Goal: Book appointment/travel/reservation

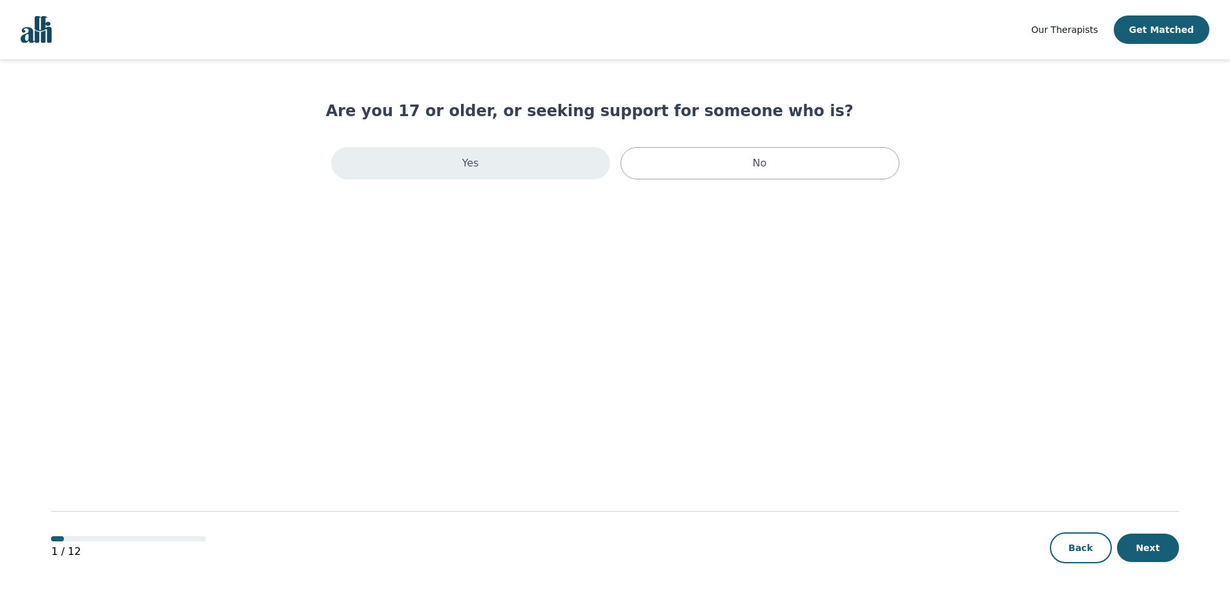
click at [420, 165] on div "Yes" at bounding box center [470, 163] width 279 height 32
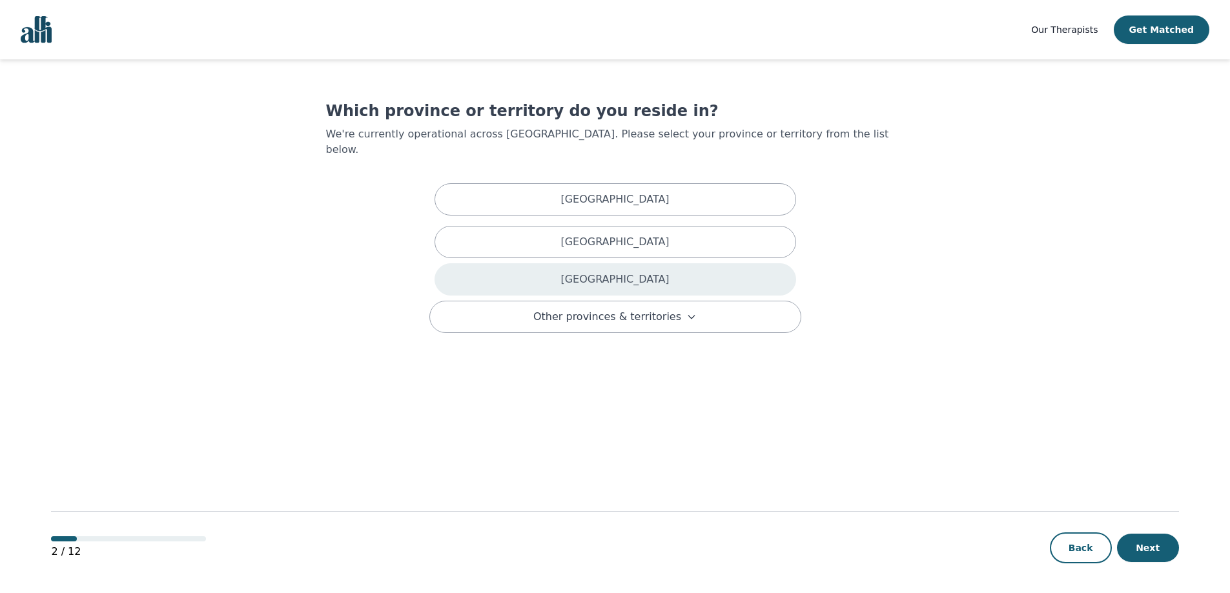
click at [524, 263] on div "[GEOGRAPHIC_DATA]" at bounding box center [616, 279] width 362 height 32
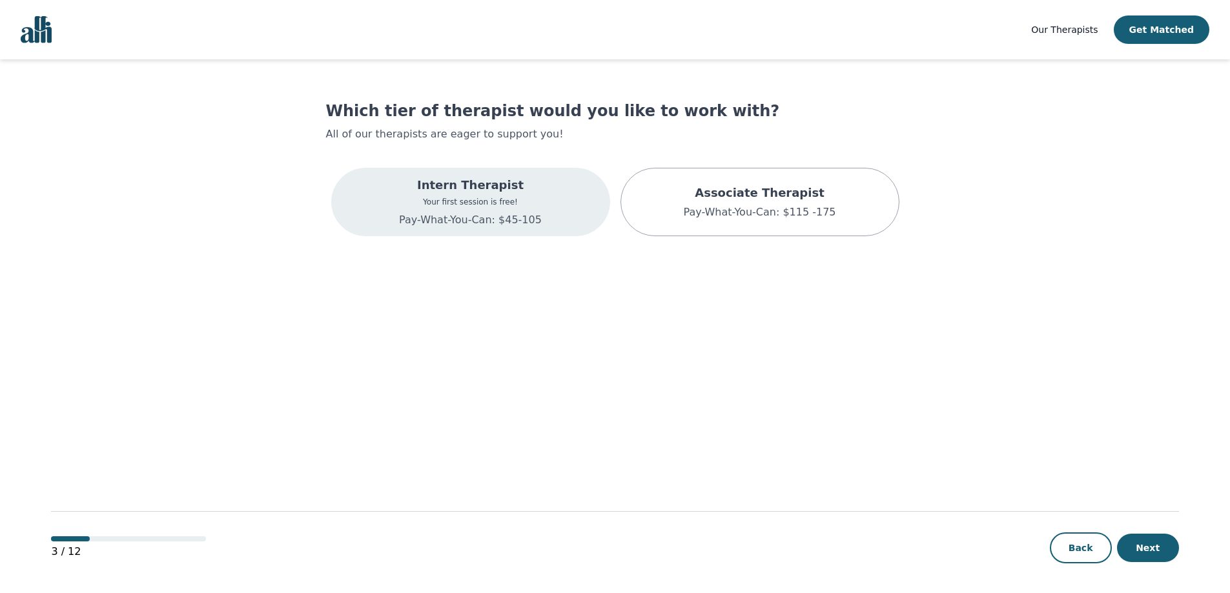
click at [505, 218] on p "Pay-What-You-Can: $45-105" at bounding box center [470, 219] width 143 height 15
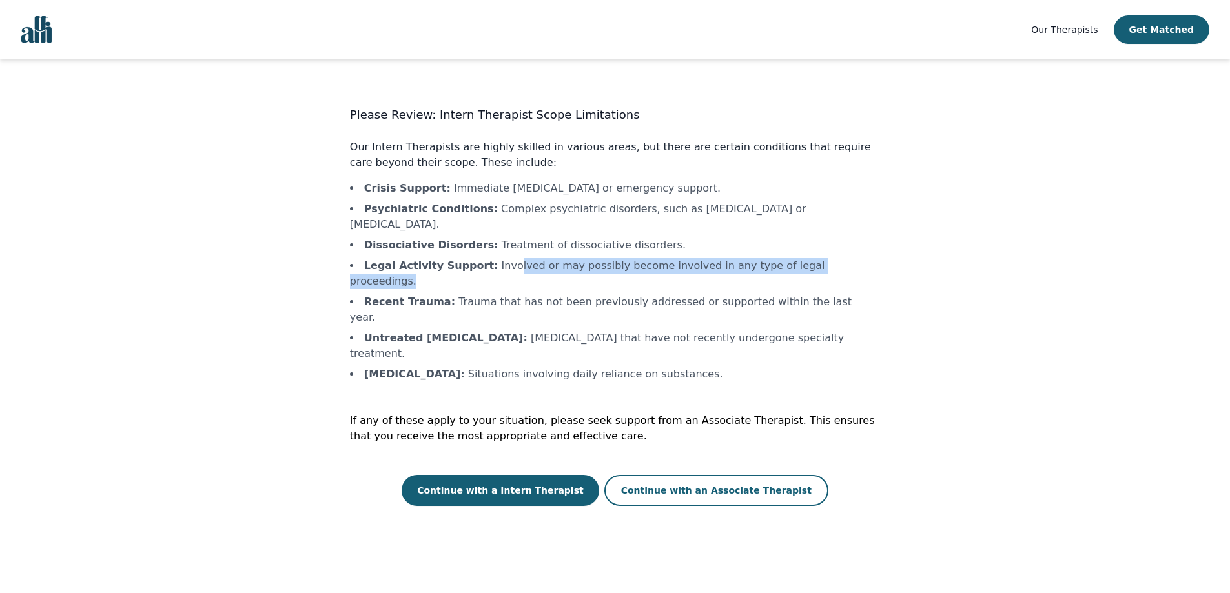
drag, startPoint x: 497, startPoint y: 253, endPoint x: 823, endPoint y: 253, distance: 326.8
click at [823, 258] on li "Legal Activity Support : Involved or may possibly become involved in any type o…" at bounding box center [615, 273] width 530 height 31
click at [673, 475] on button "Continue with an Associate Therapist" at bounding box center [716, 490] width 224 height 31
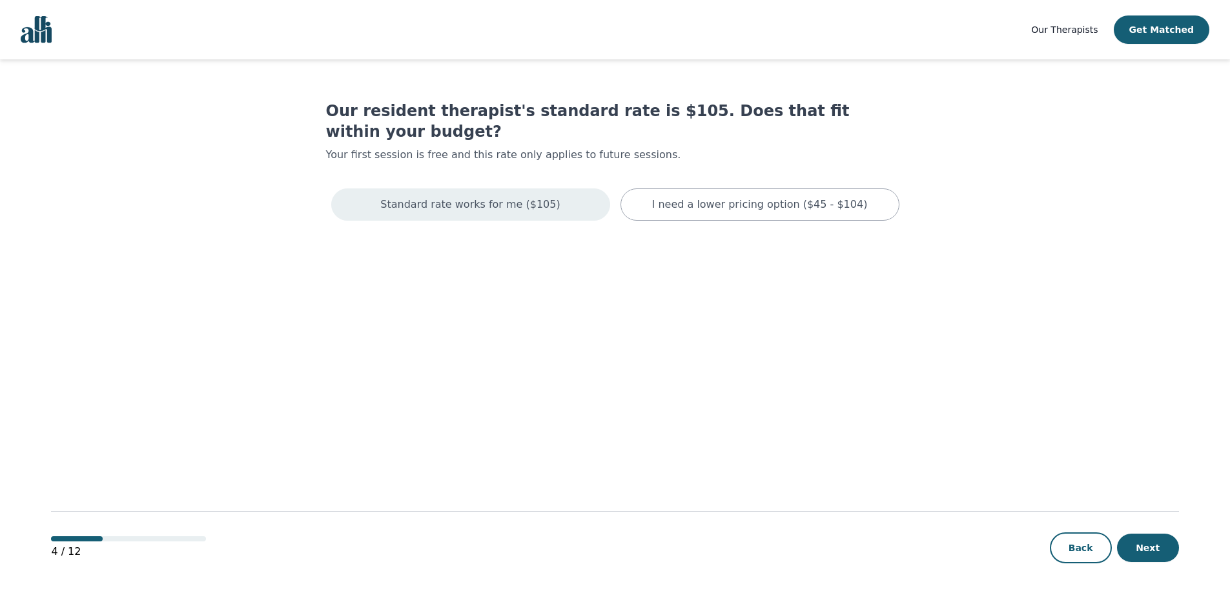
click at [539, 197] on p "Standard rate works for me ($105)" at bounding box center [470, 204] width 180 height 15
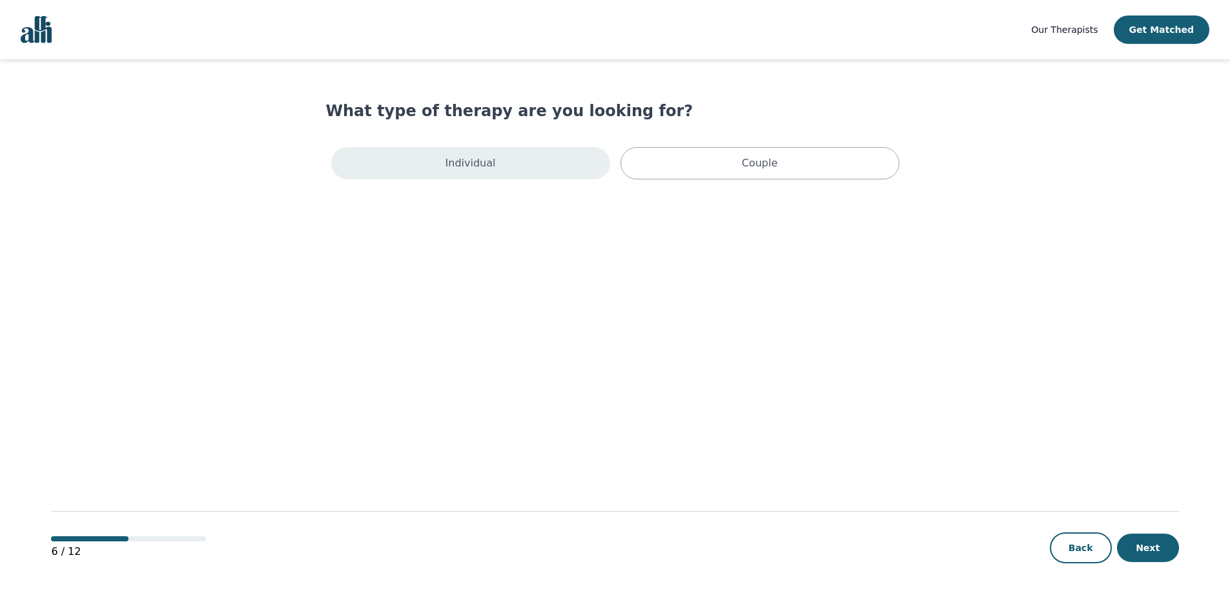
click at [539, 167] on div "Individual" at bounding box center [470, 163] width 279 height 32
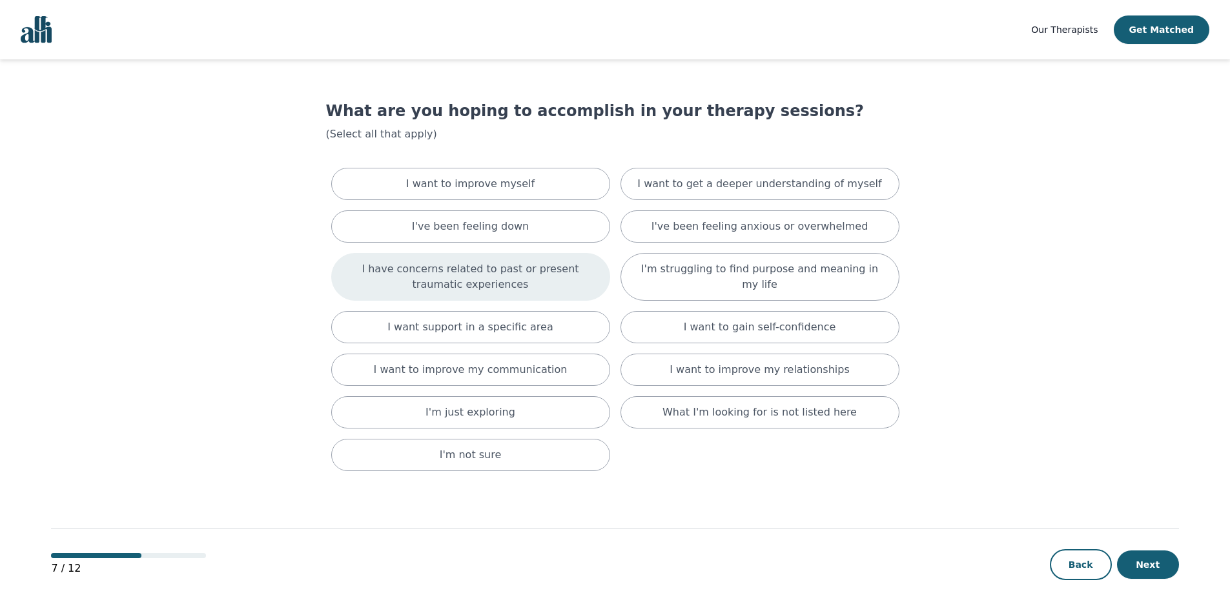
click at [547, 265] on p "I have concerns related to past or present traumatic experiences" at bounding box center [470, 277] width 247 height 31
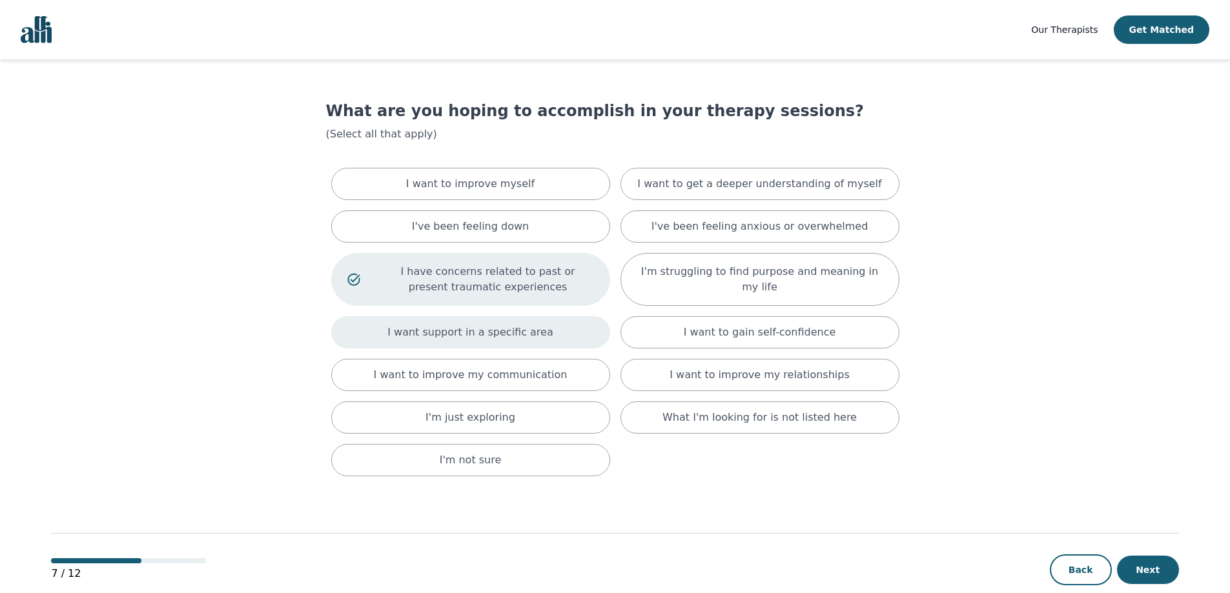
click at [583, 333] on div "I want support in a specific area" at bounding box center [470, 332] width 279 height 32
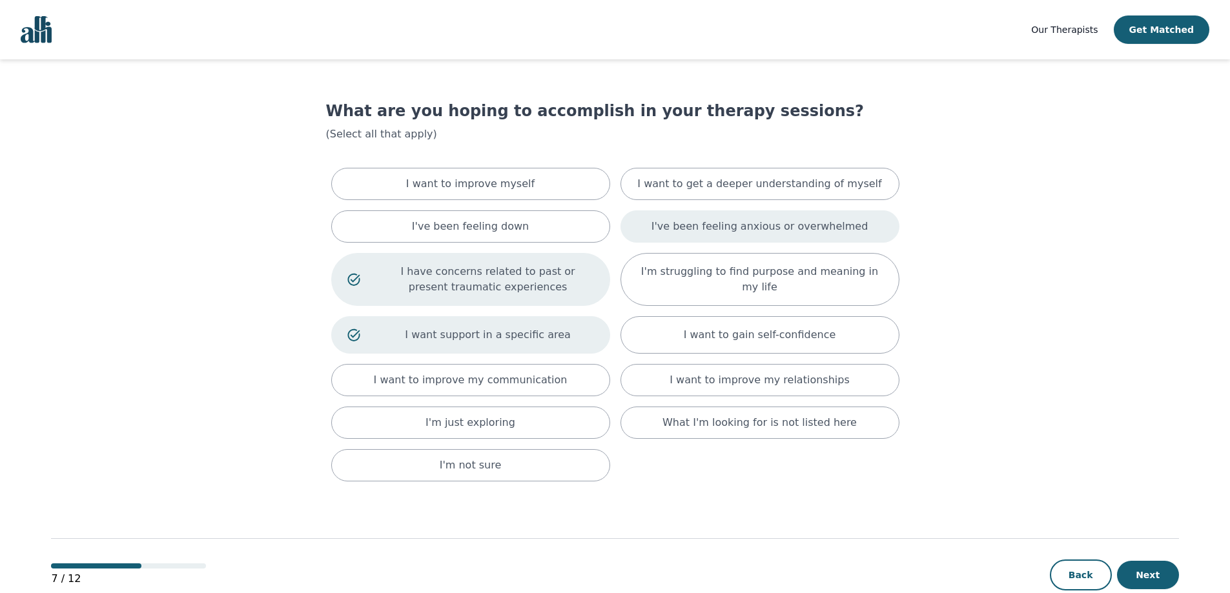
click at [752, 227] on p "I've been feeling anxious or overwhelmed" at bounding box center [760, 226] width 217 height 15
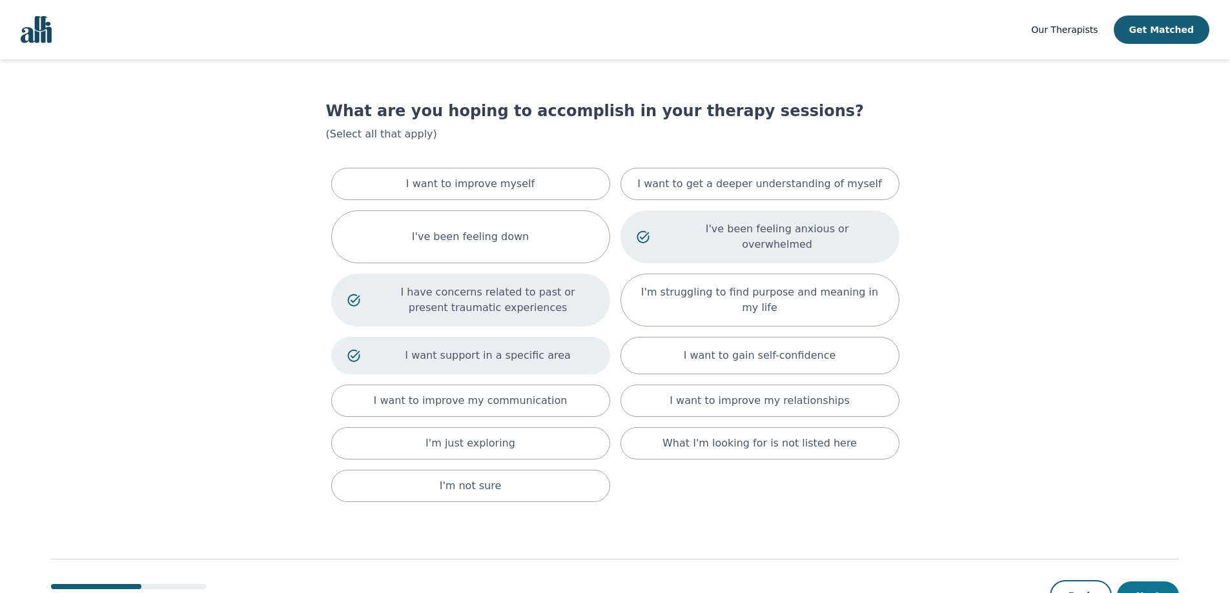
click at [1146, 582] on button "Next" at bounding box center [1148, 596] width 62 height 28
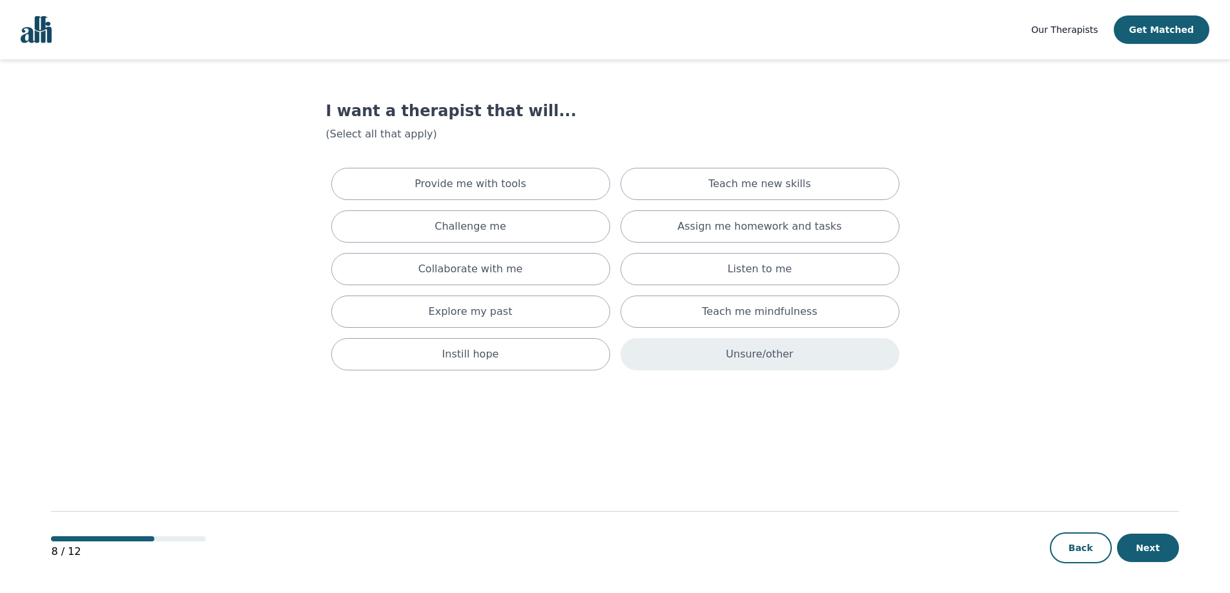
click at [743, 365] on div "Unsure/other" at bounding box center [760, 354] width 279 height 32
click at [1151, 555] on button "Next" at bounding box center [1148, 548] width 62 height 28
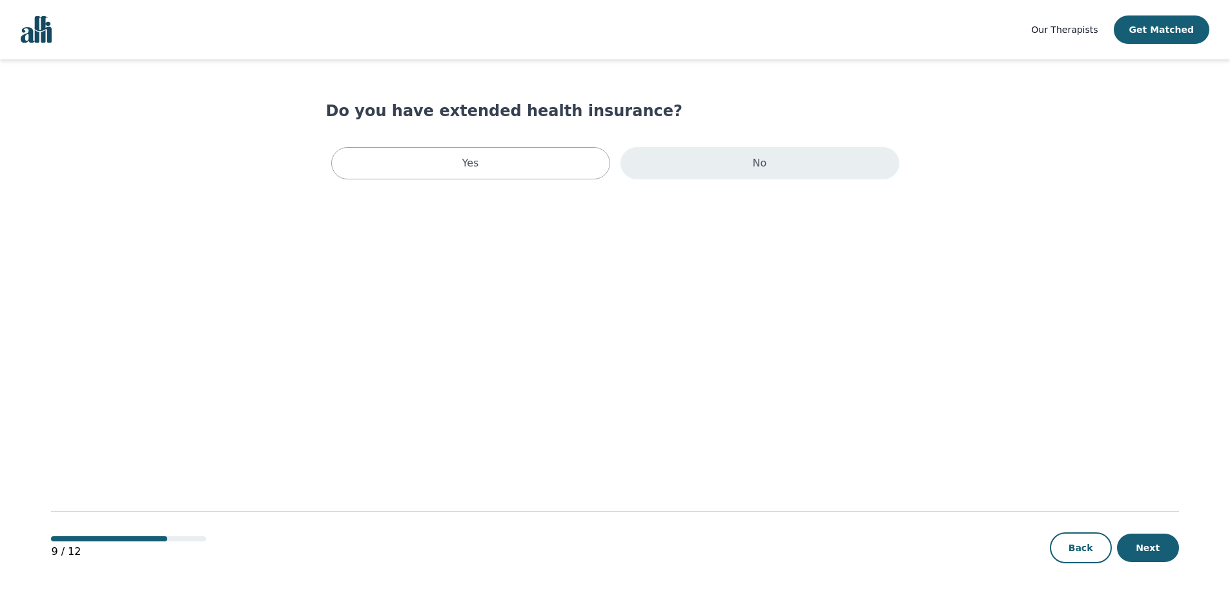
click at [843, 178] on div "No" at bounding box center [760, 163] width 279 height 32
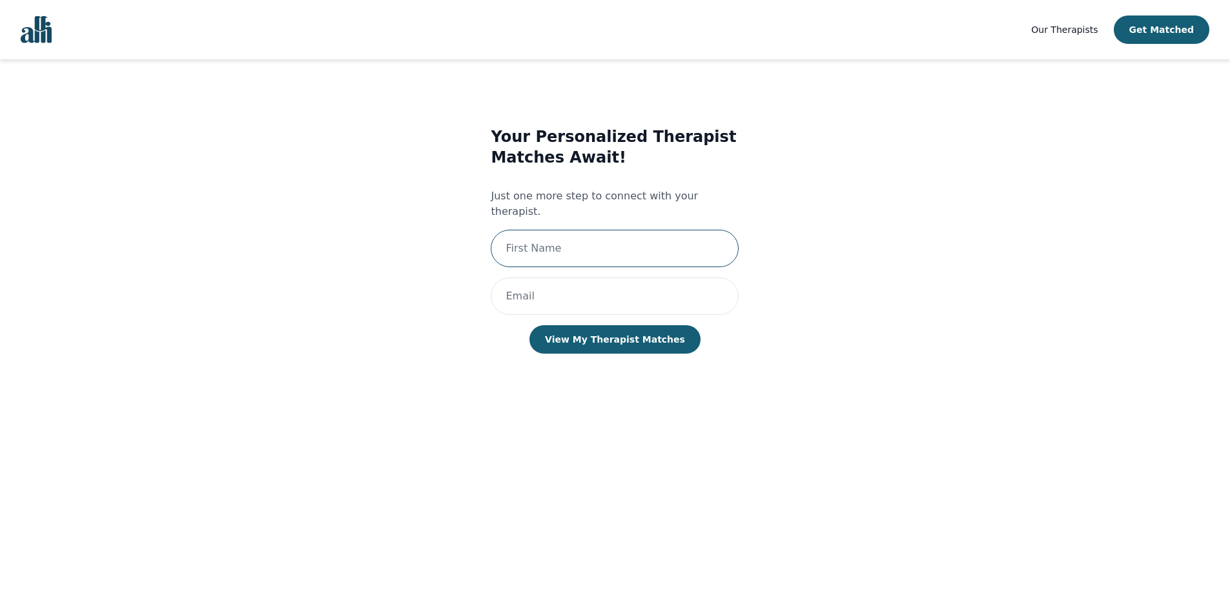
click at [685, 230] on input "text" at bounding box center [615, 248] width 248 height 37
type input "[PERSON_NAME]"
click at [634, 279] on input "email" at bounding box center [615, 296] width 248 height 37
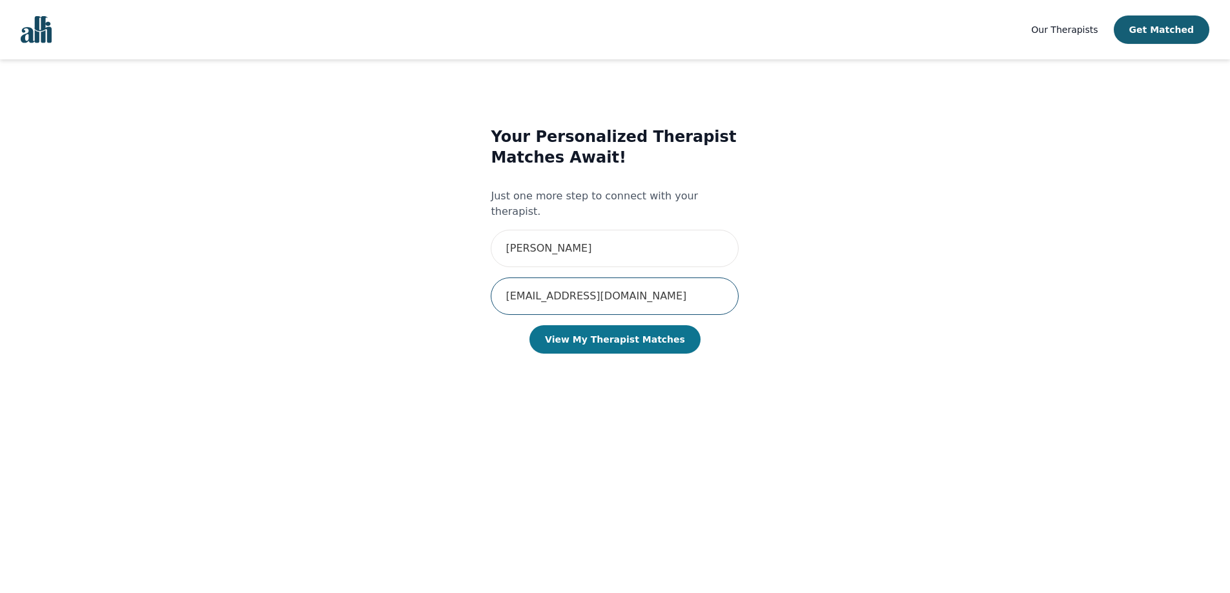
type input "[EMAIL_ADDRESS][DOMAIN_NAME]"
click at [632, 325] on button "View My Therapist Matches" at bounding box center [615, 339] width 171 height 28
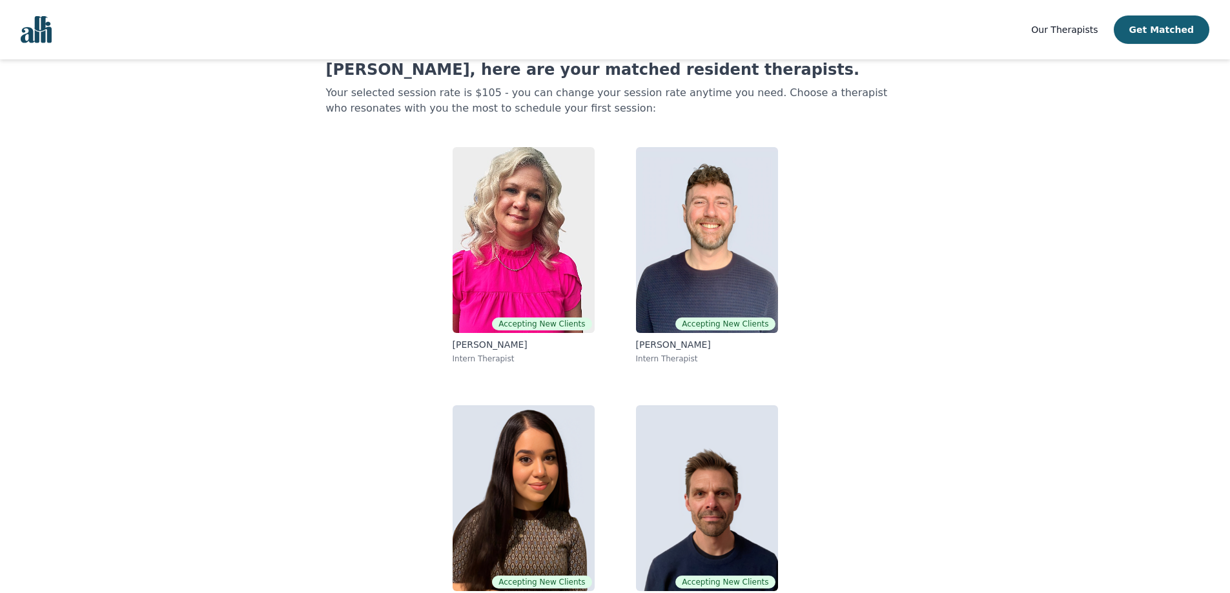
scroll to position [81, 0]
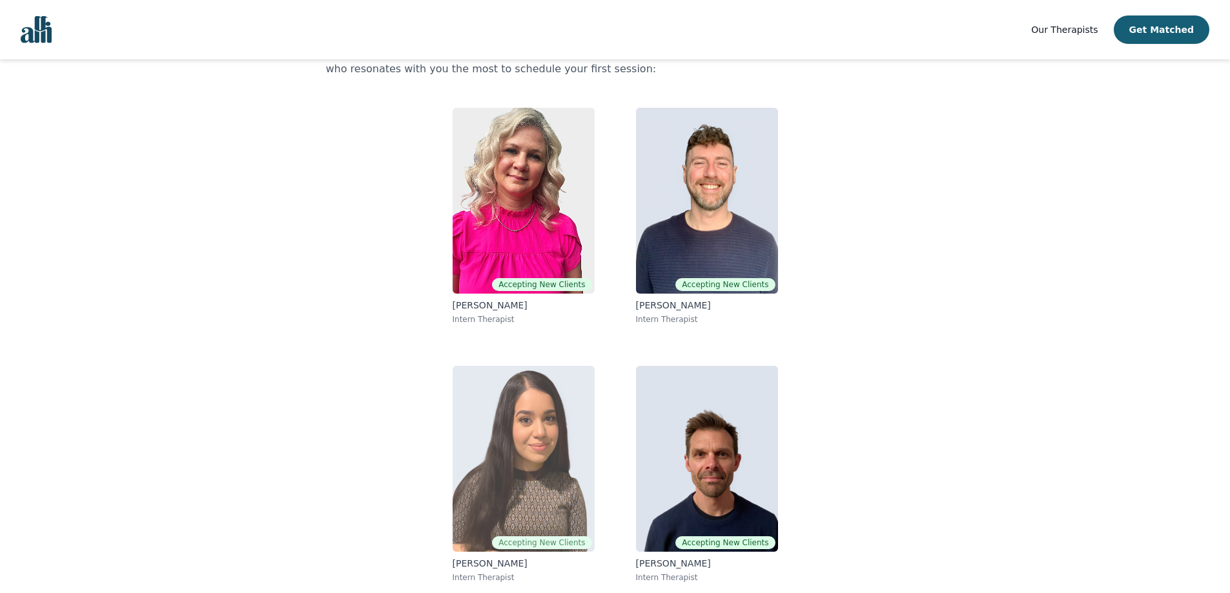
click at [514, 422] on img at bounding box center [524, 459] width 142 height 186
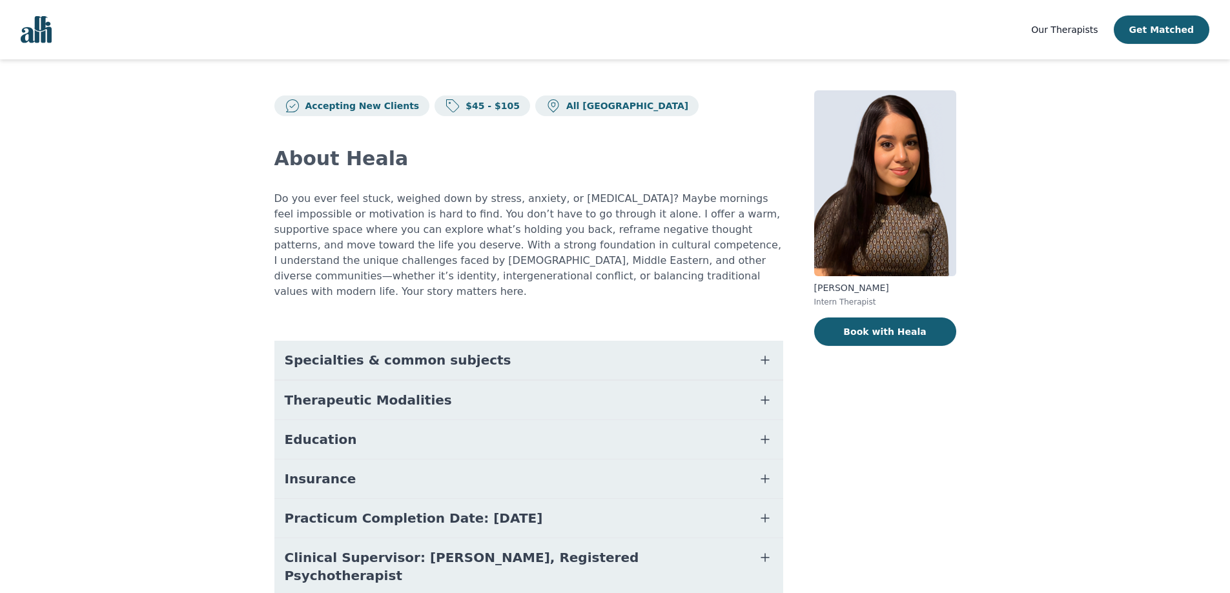
click at [550, 347] on button "Specialties & common subjects" at bounding box center [528, 360] width 509 height 39
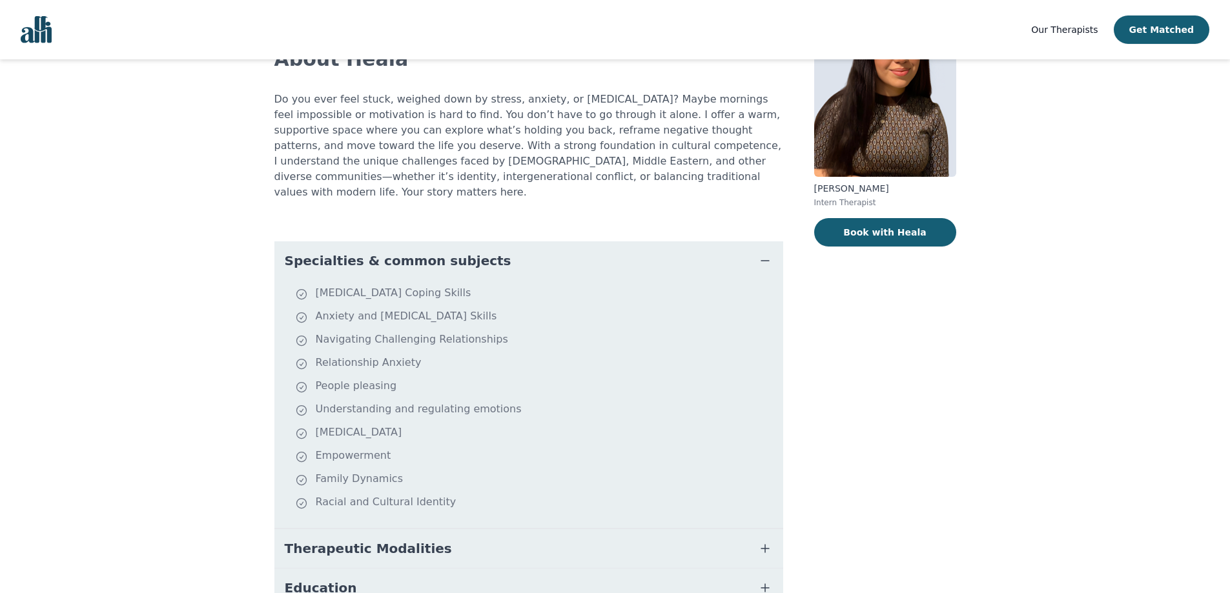
scroll to position [278, 0]
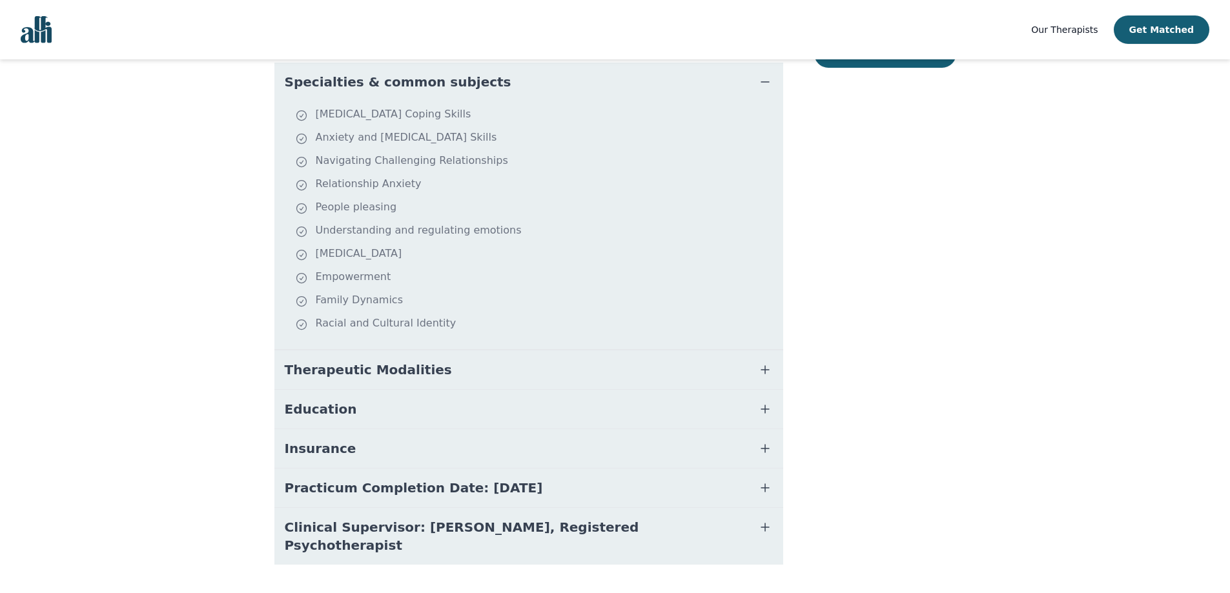
click at [557, 475] on button "Practicum Completion Date: [DATE]" at bounding box center [528, 488] width 509 height 39
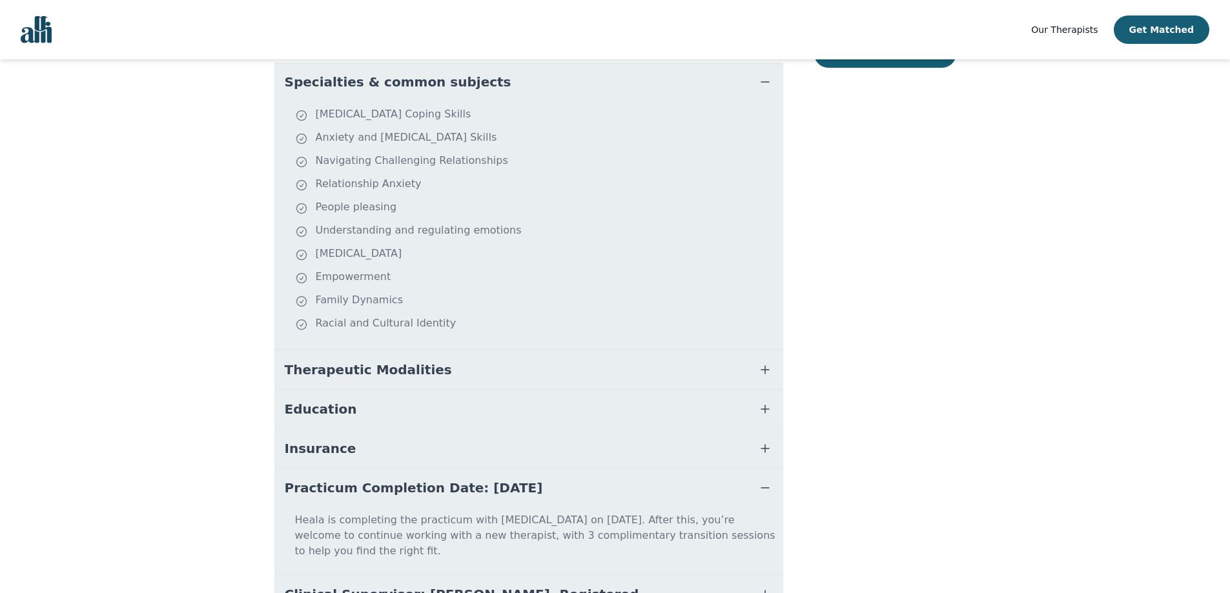
click at [572, 395] on button "Education" at bounding box center [528, 409] width 509 height 39
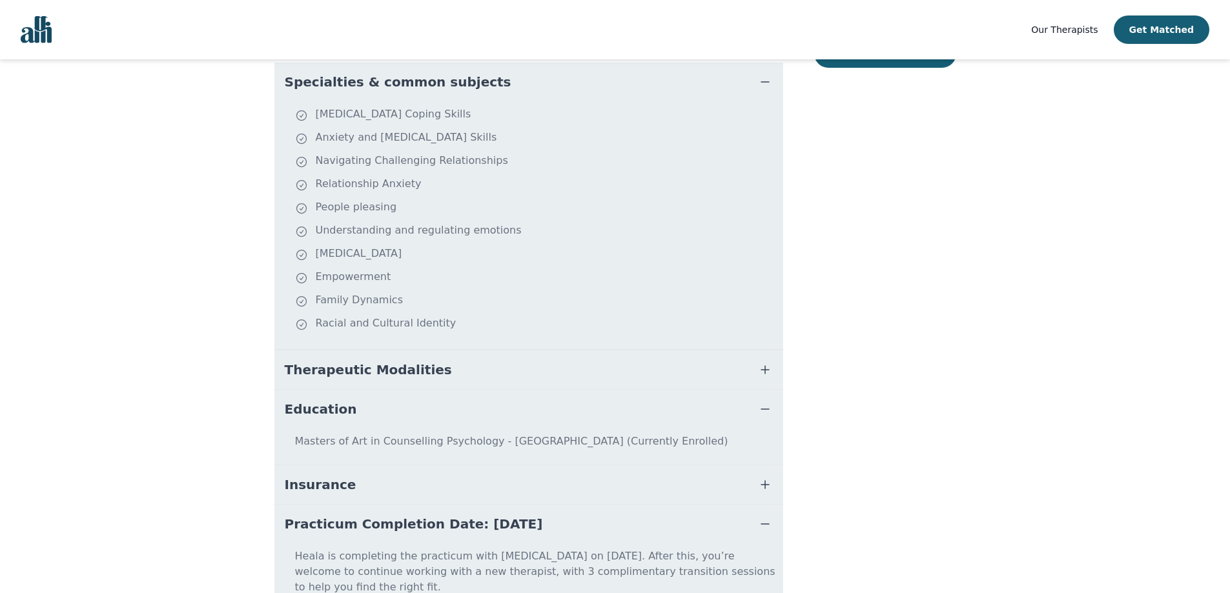
click at [579, 351] on button "Therapeutic Modalities" at bounding box center [528, 370] width 509 height 39
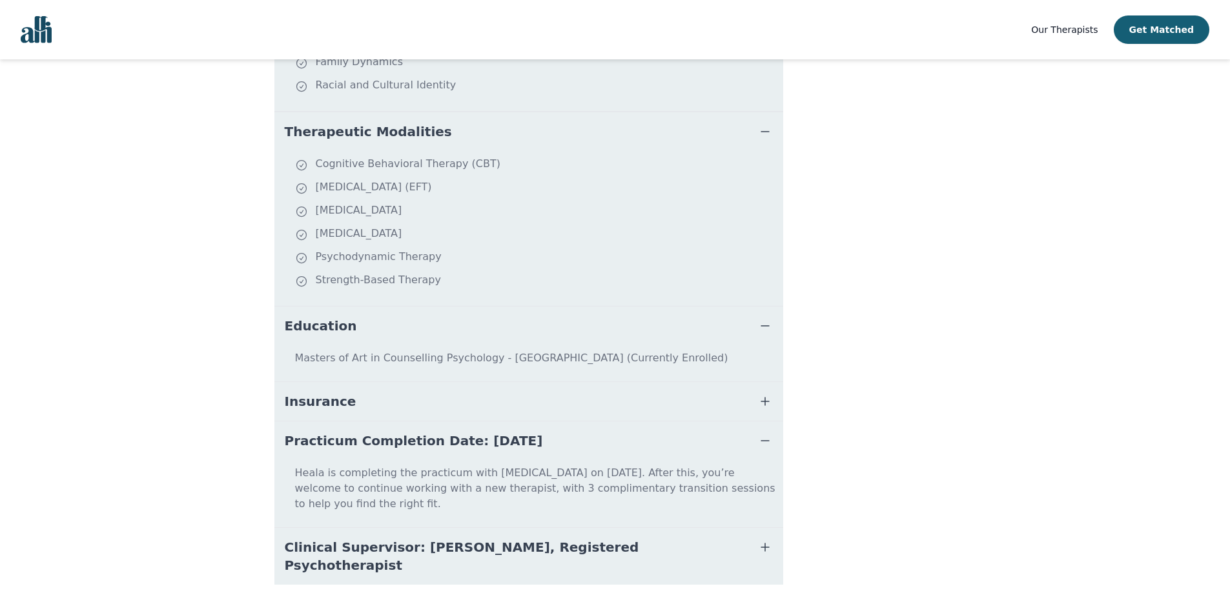
scroll to position [521, 0]
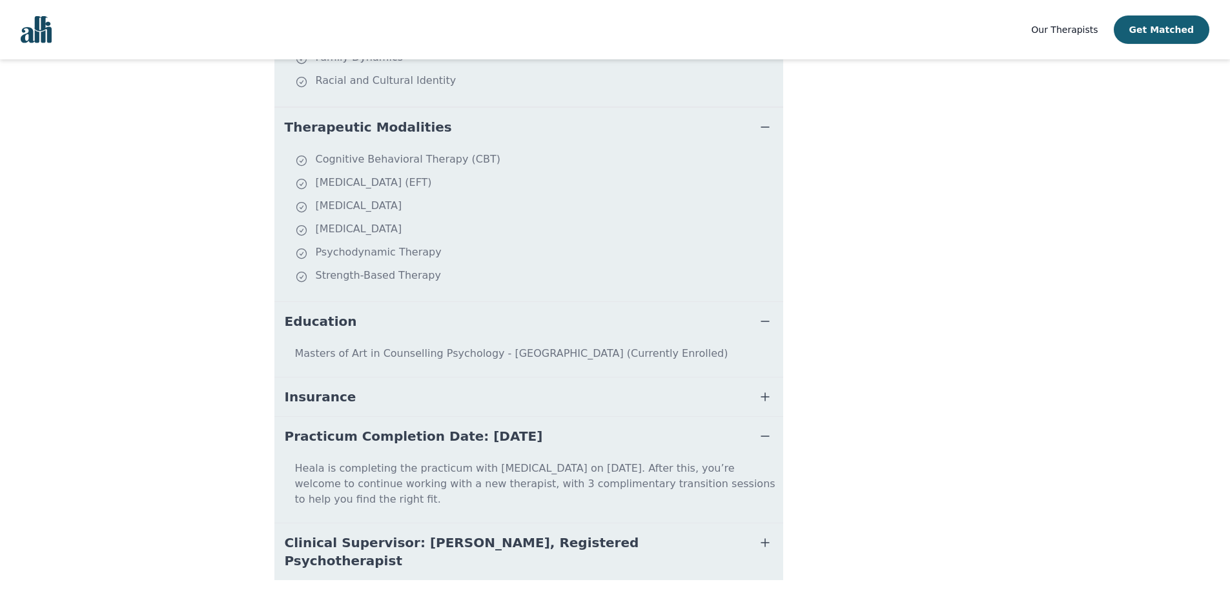
scroll to position [55, 0]
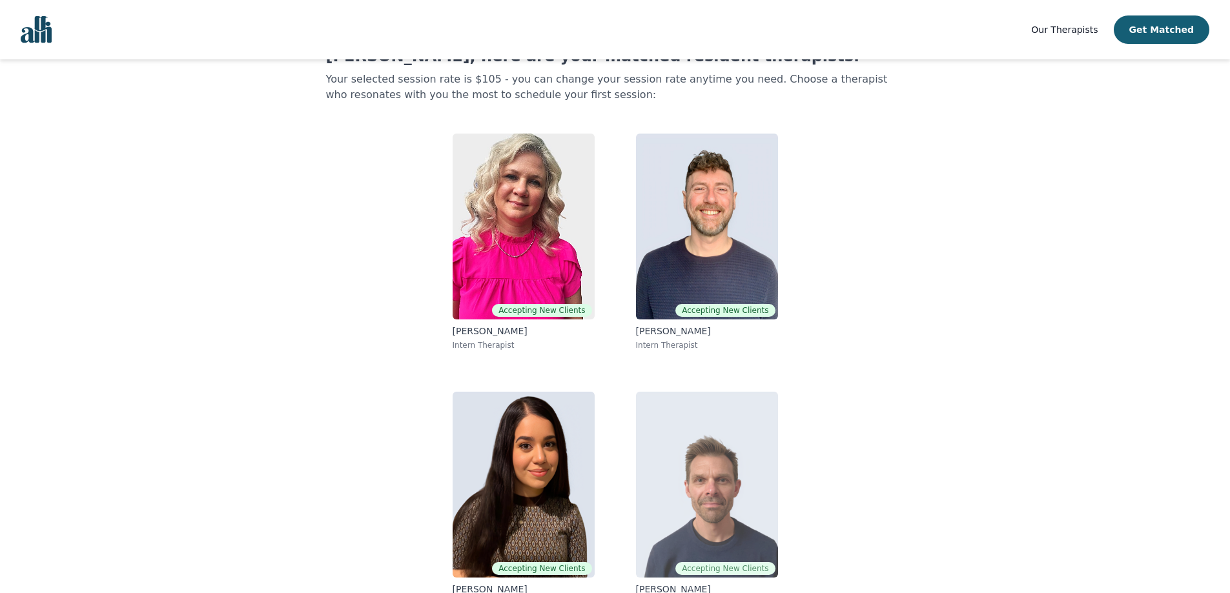
click at [677, 434] on img at bounding box center [707, 485] width 142 height 186
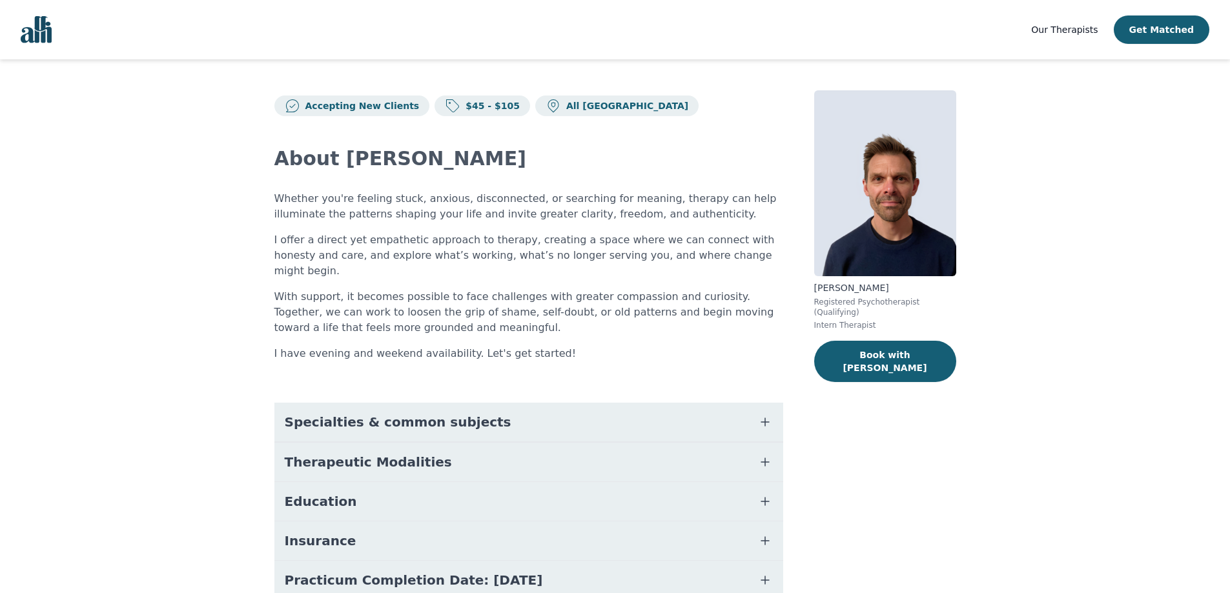
scroll to position [55, 0]
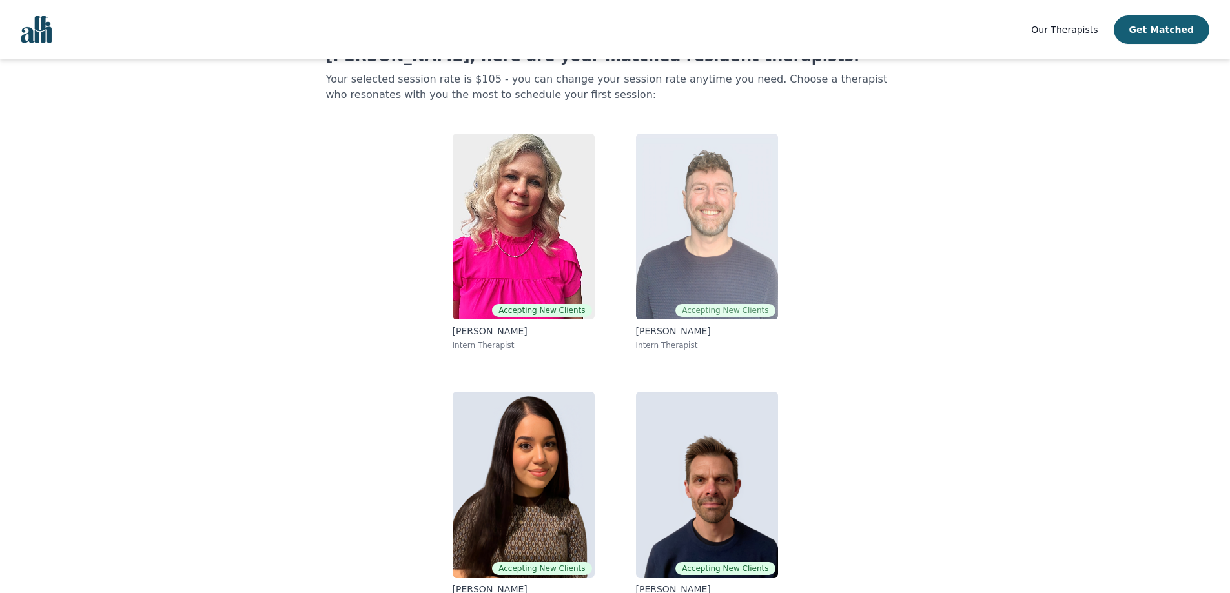
click at [718, 271] on img at bounding box center [707, 227] width 142 height 186
